Goal: Task Accomplishment & Management: Manage account settings

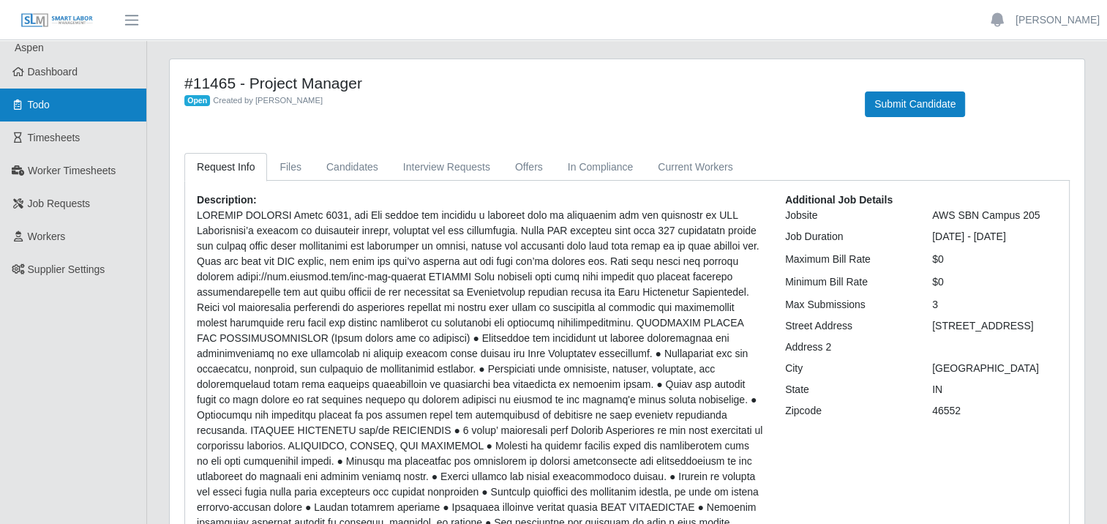
click at [44, 102] on span "Todo" at bounding box center [39, 105] width 22 height 12
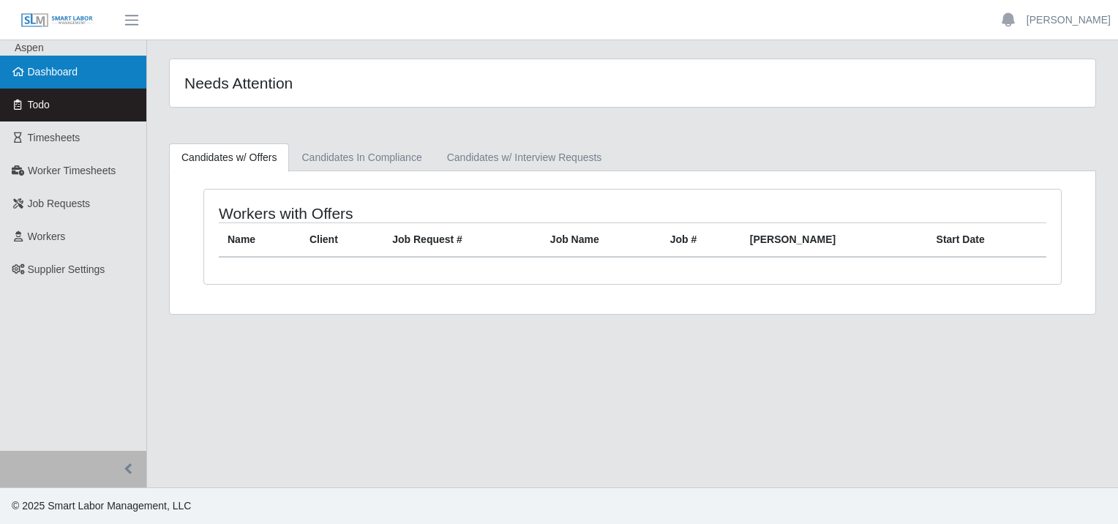
click at [63, 70] on span "Dashboard" at bounding box center [53, 72] width 50 height 12
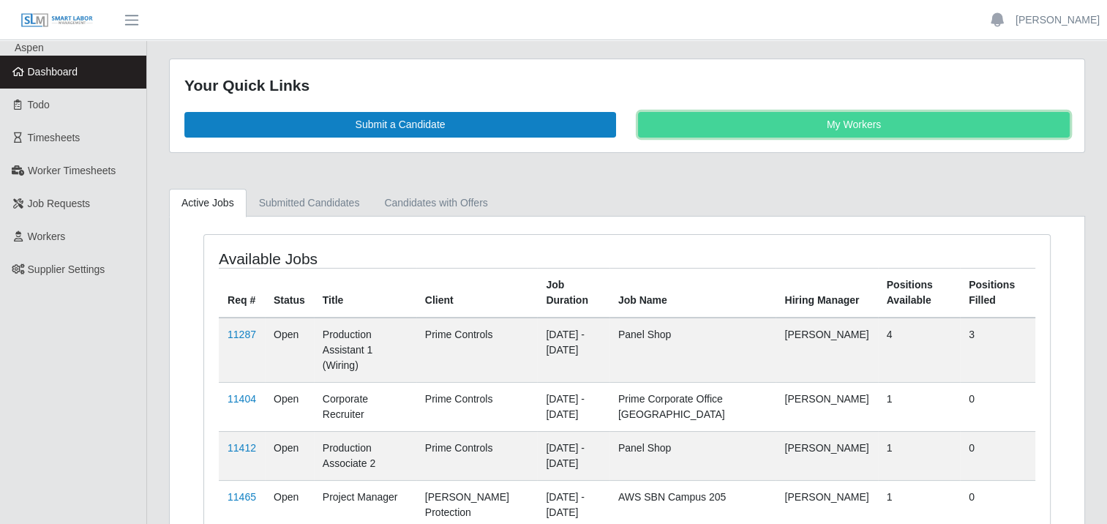
click at [862, 124] on link "My Workers" at bounding box center [854, 125] width 432 height 26
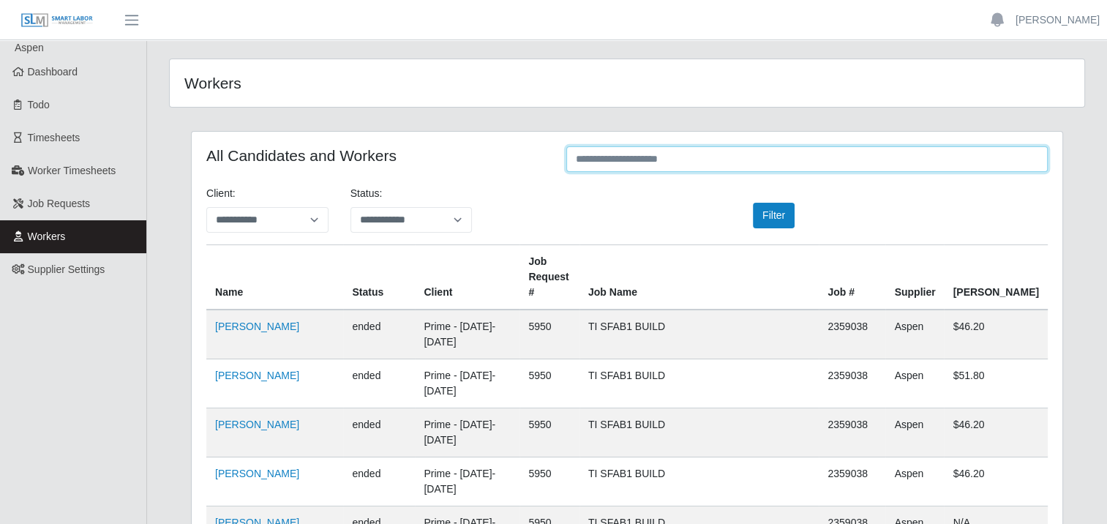
click at [702, 169] on input "text" at bounding box center [806, 159] width 481 height 26
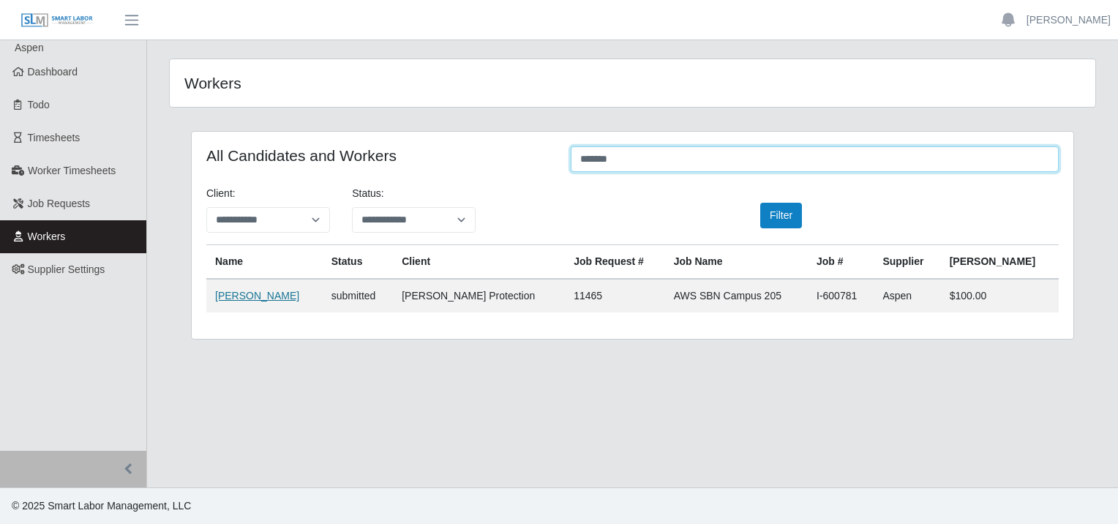
type input "*******"
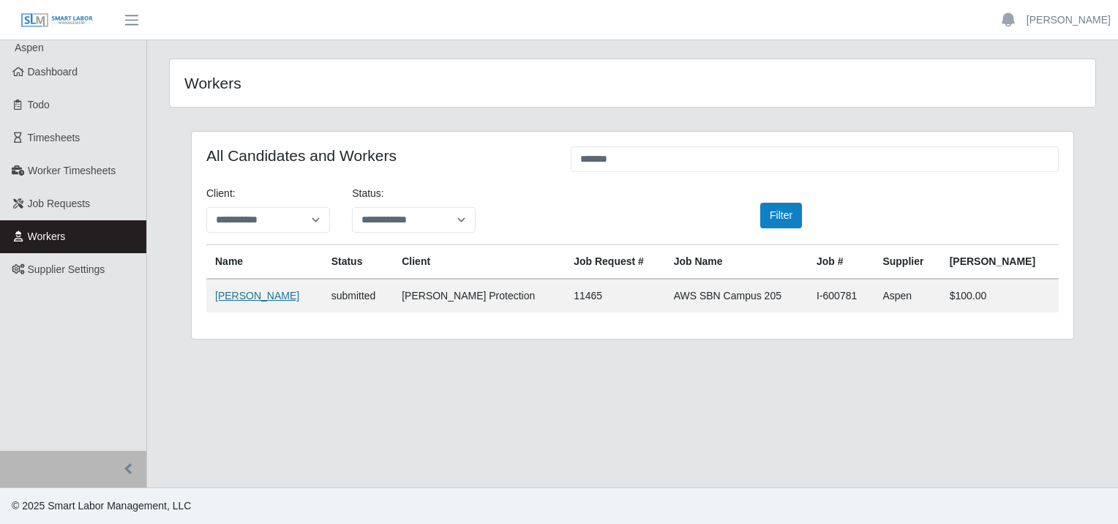
click at [234, 295] on link "Braydon Risner" at bounding box center [257, 296] width 84 height 12
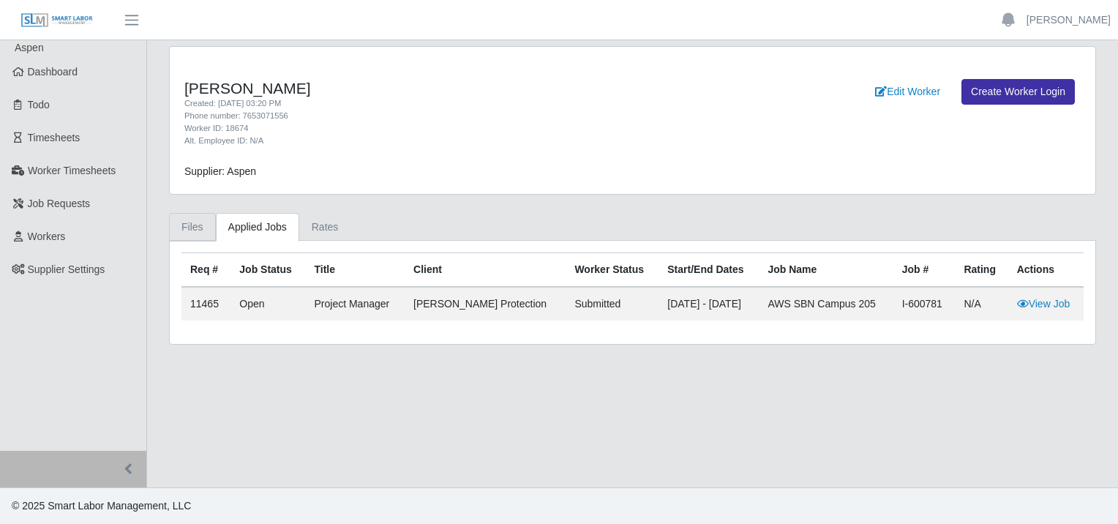
click at [200, 228] on link "Files" at bounding box center [192, 227] width 47 height 29
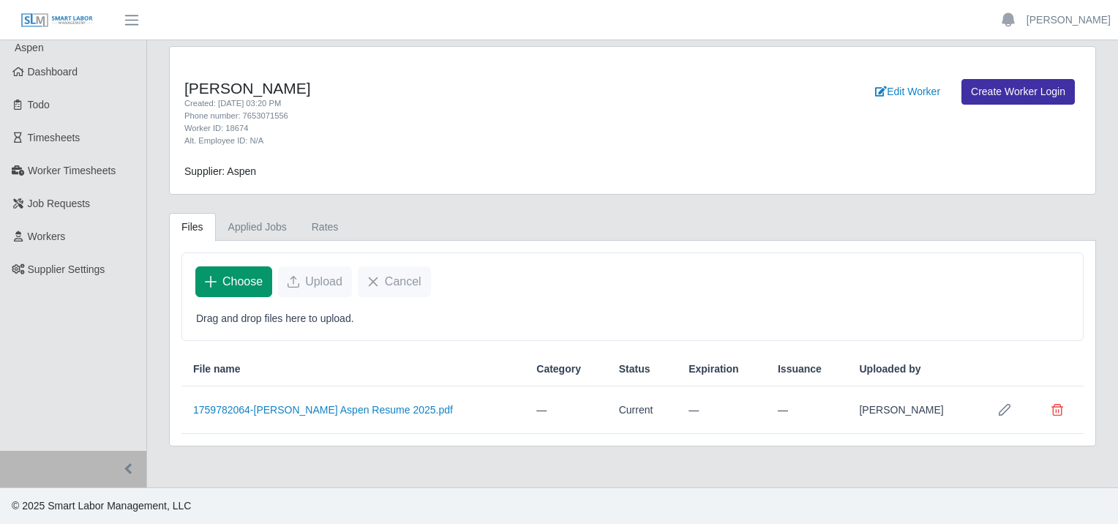
click at [224, 273] on span "Choose" at bounding box center [242, 282] width 40 height 18
click at [225, 279] on span "Choose" at bounding box center [242, 282] width 40 height 18
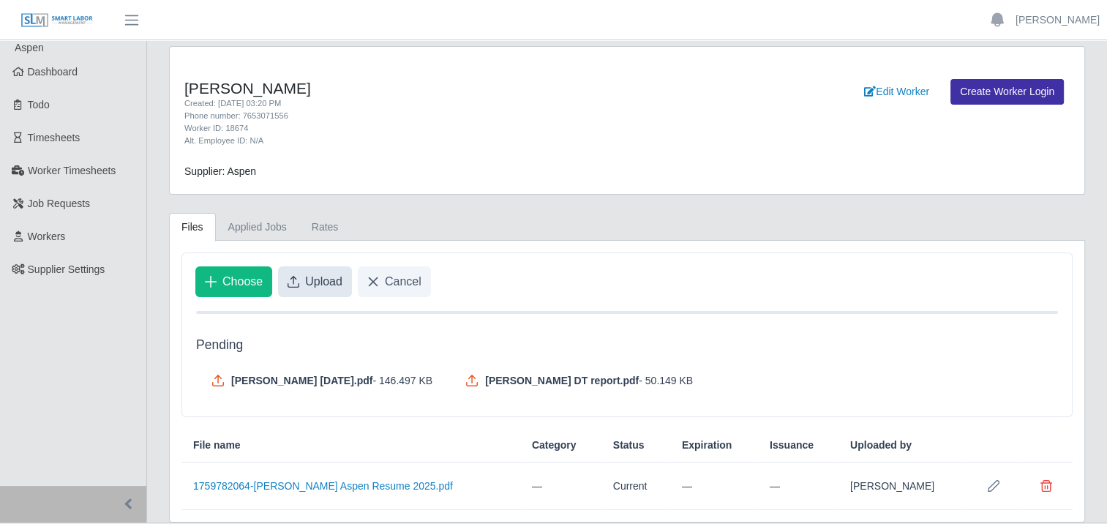
click at [301, 282] on button "Upload" at bounding box center [315, 281] width 74 height 31
